Goal: Information Seeking & Learning: Learn about a topic

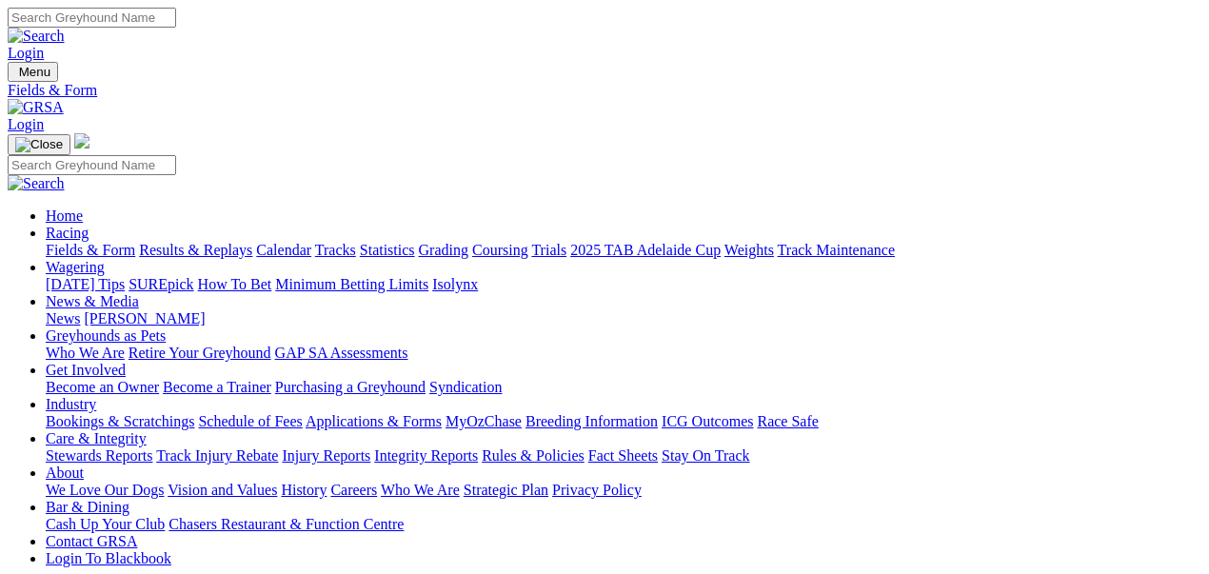
select select "WA"
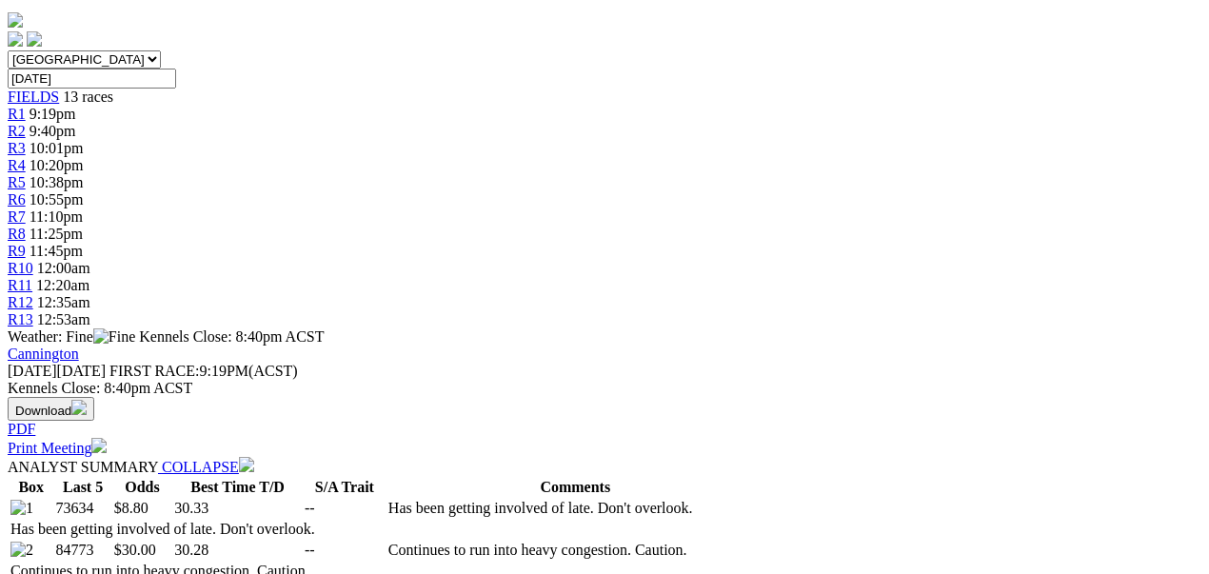
scroll to position [571, 0]
select select "20"
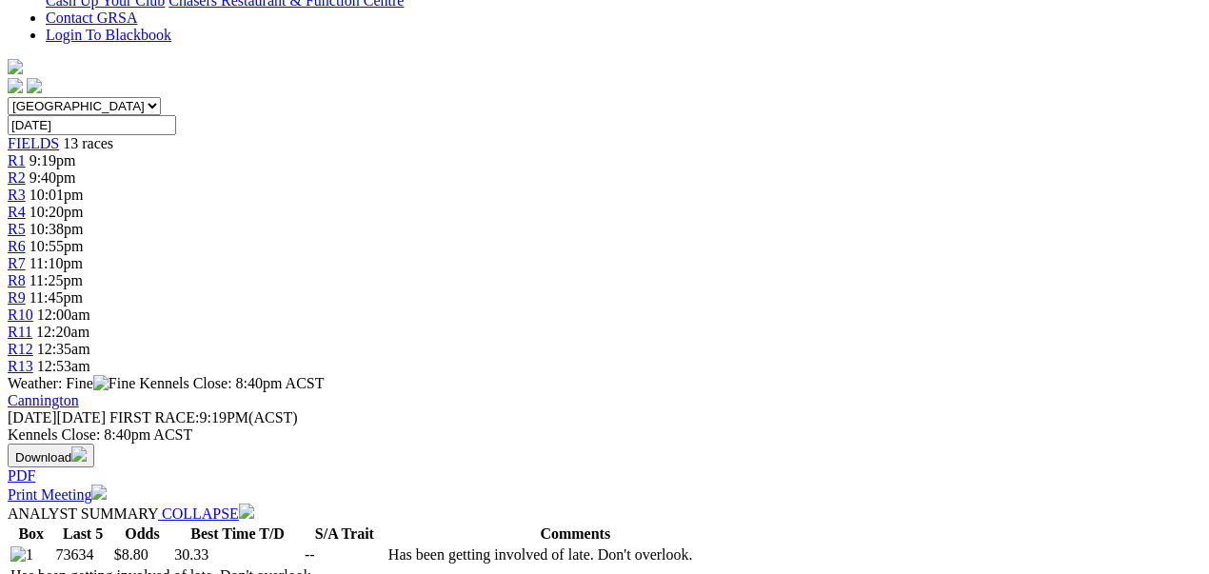
scroll to position [698, 0]
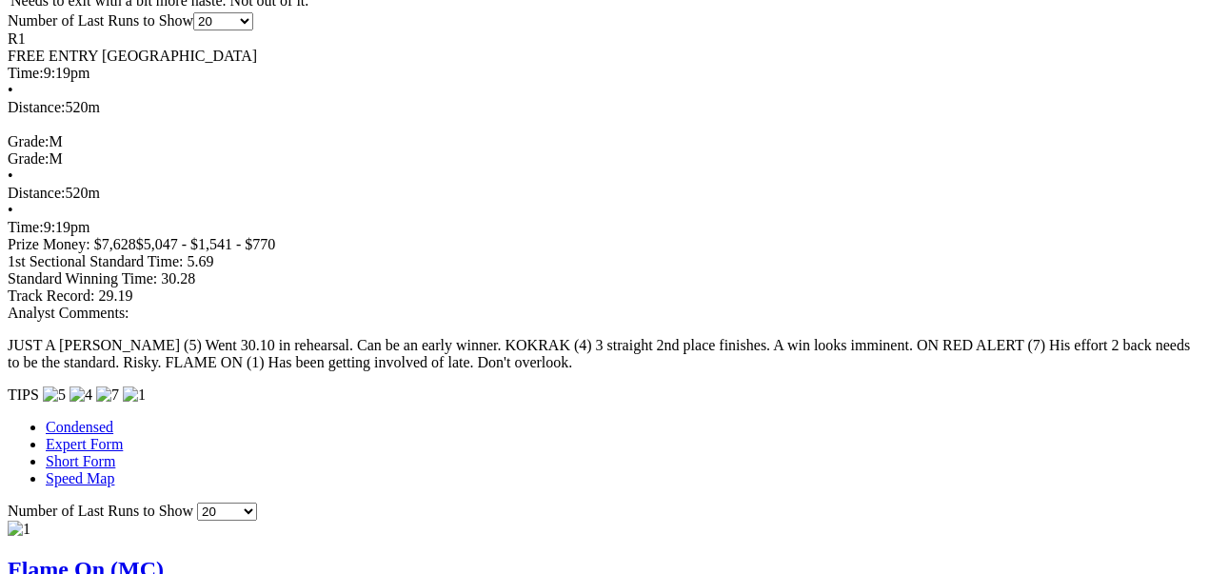
scroll to position [1523, 0]
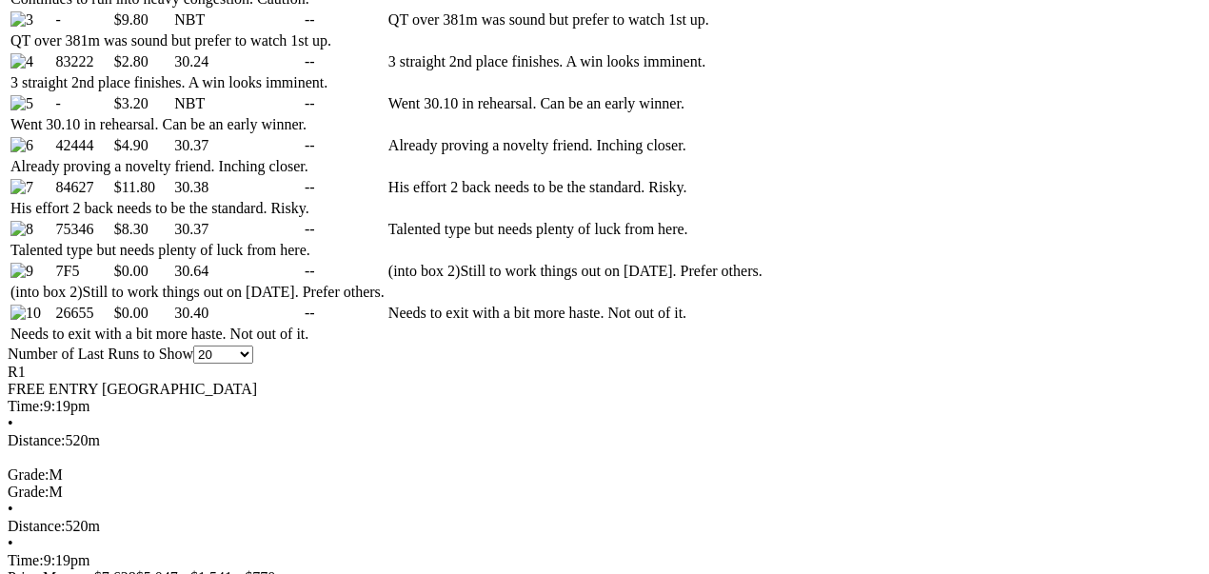
scroll to position [1015, 0]
